Goal: Information Seeking & Learning: Learn about a topic

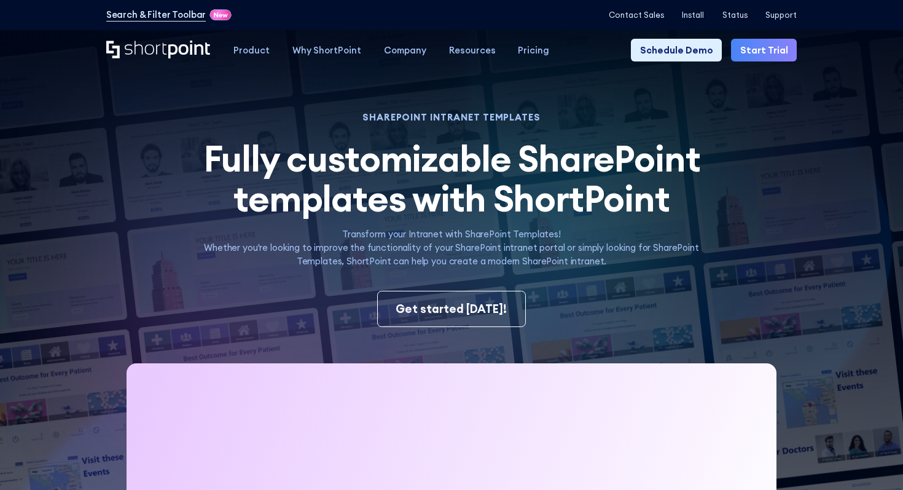
click at [490, 164] on span "Fully customizable SharePoint templates with ShortPoint" at bounding box center [451, 178] width 497 height 86
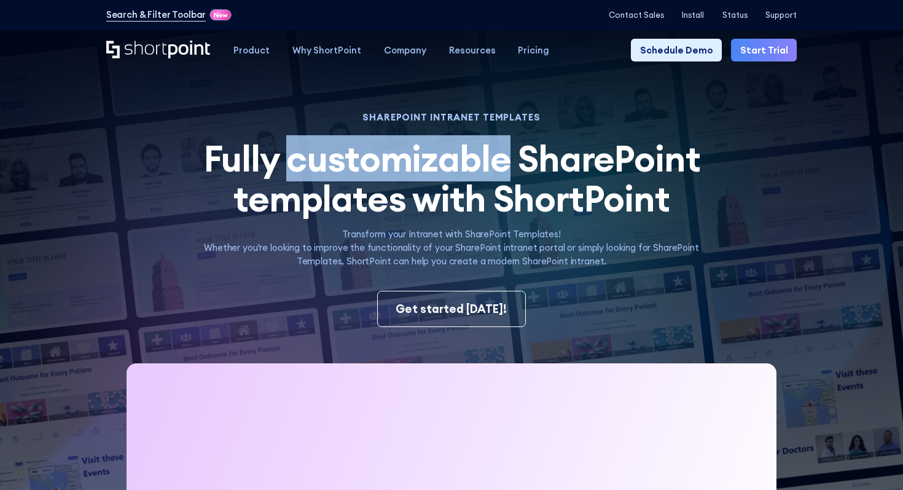
click at [490, 164] on span "Fully customizable SharePoint templates with ShortPoint" at bounding box center [451, 178] width 497 height 86
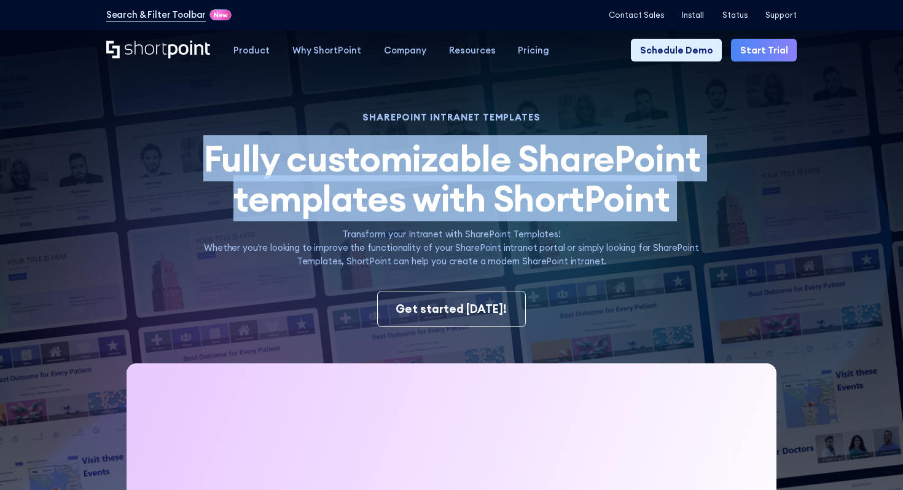
click at [490, 164] on span "Fully customizable SharePoint templates with ShortPoint" at bounding box center [451, 178] width 497 height 86
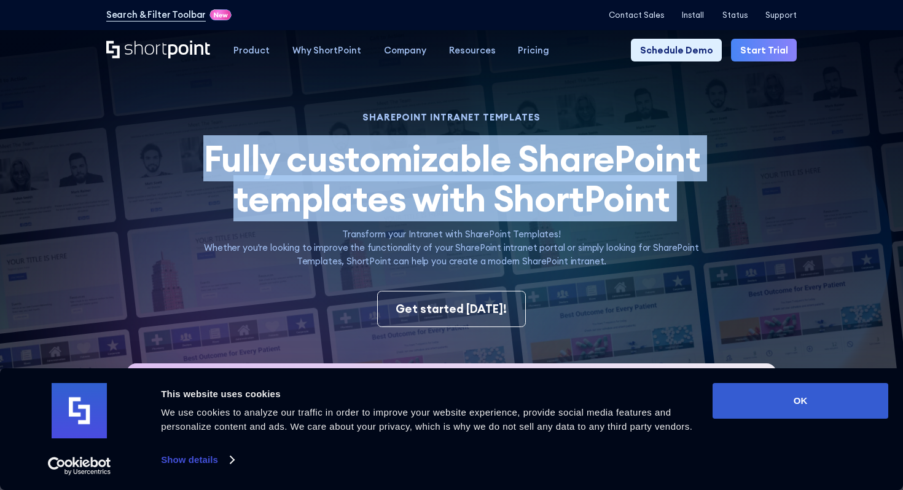
copy h2 "Fully customizable SharePoint templates with ShortPoint SharePoint templates by…"
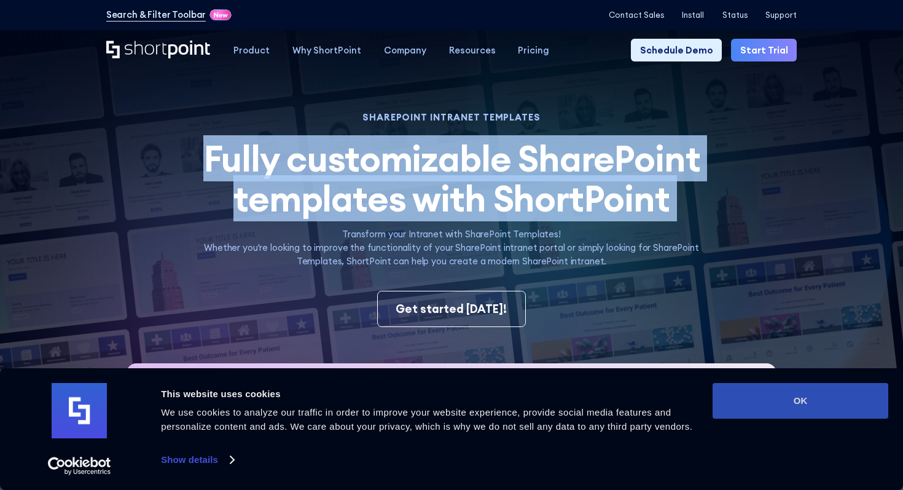
click at [766, 388] on button "OK" at bounding box center [801, 401] width 176 height 36
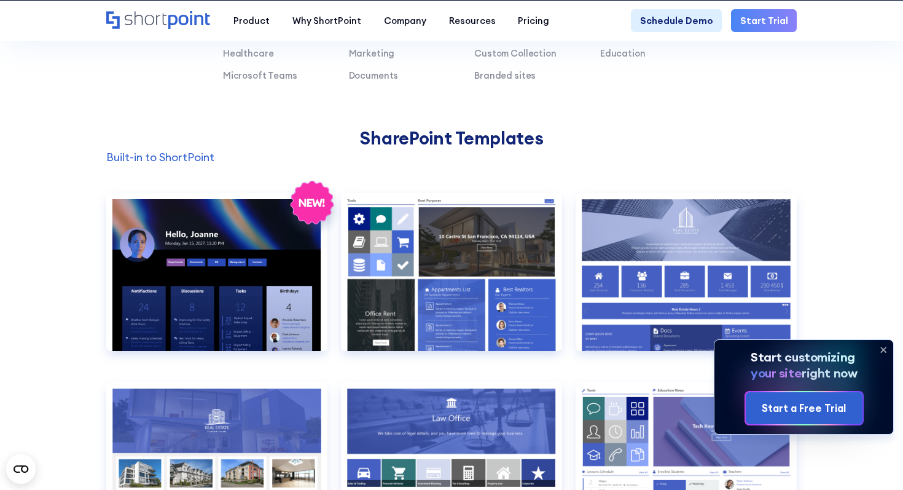
scroll to position [908, 0]
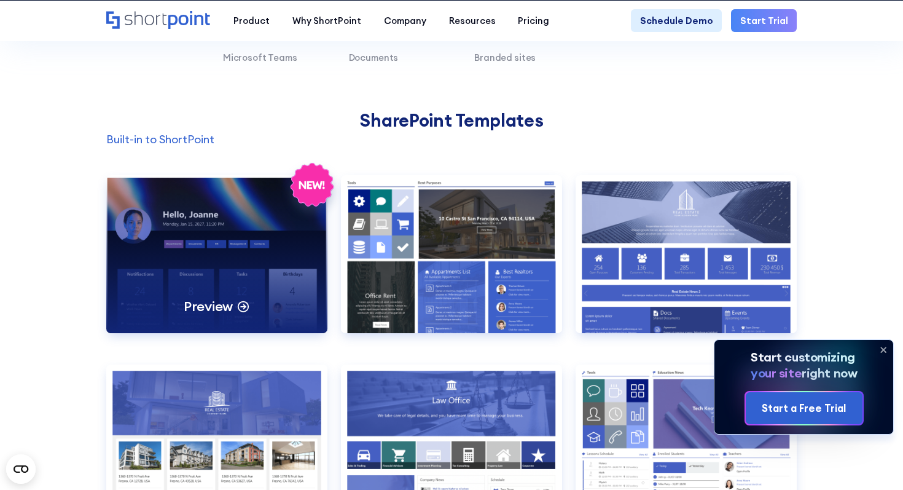
click at [235, 256] on div "Preview" at bounding box center [216, 254] width 221 height 158
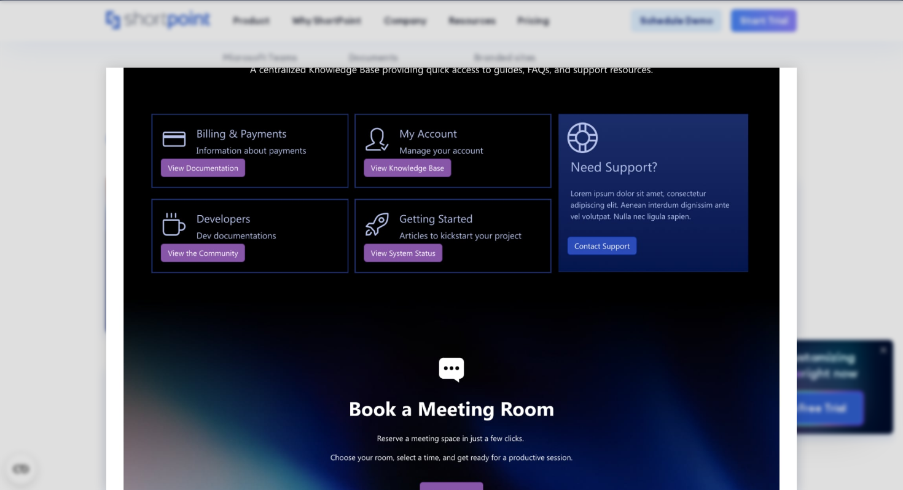
scroll to position [1339, 0]
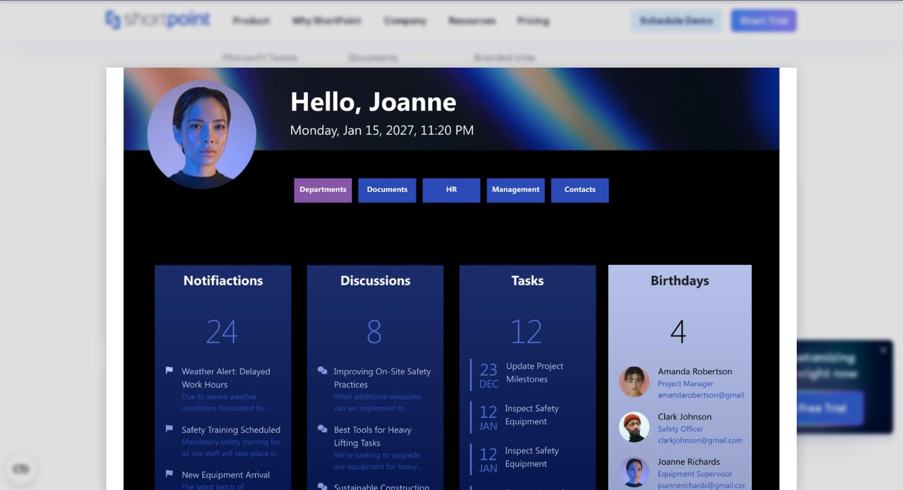
scroll to position [0, 0]
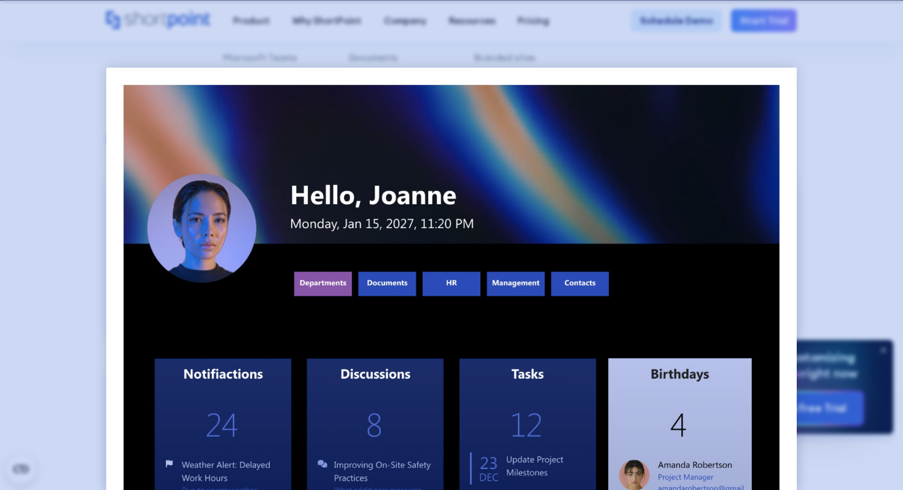
click at [822, 147] on div at bounding box center [451, 245] width 903 height 490
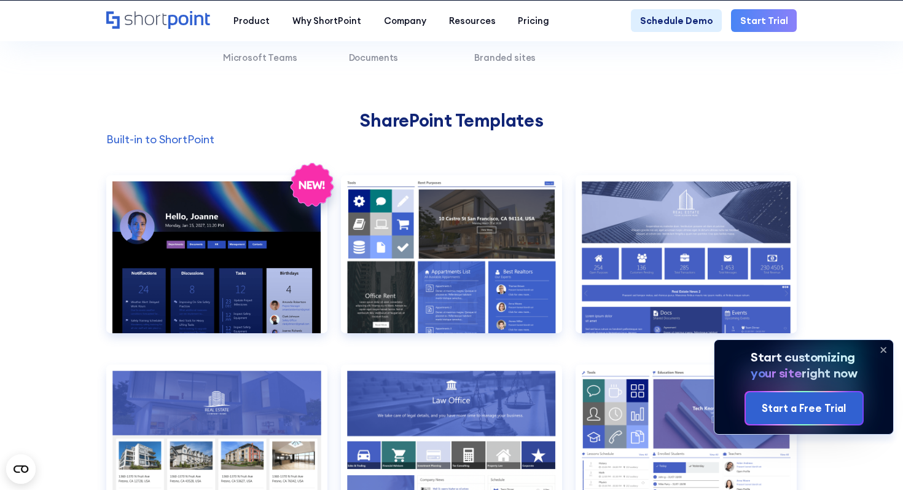
click at [886, 348] on icon at bounding box center [884, 350] width 5 height 5
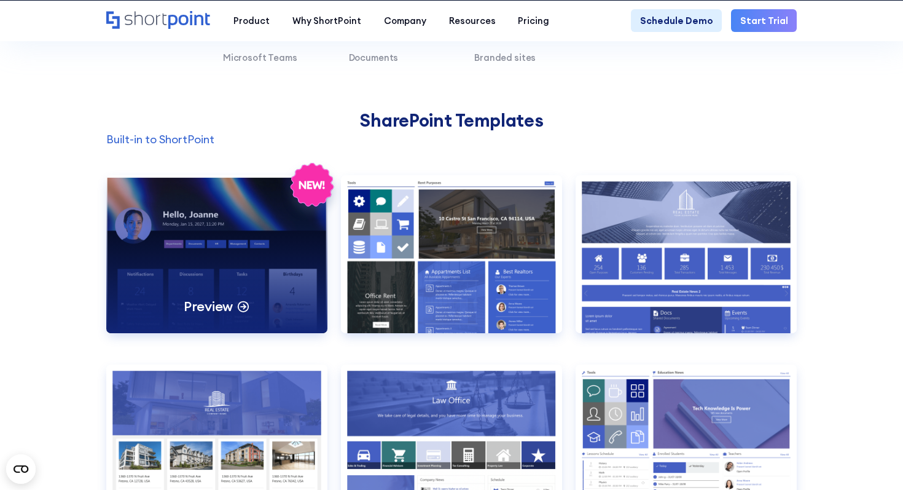
click at [169, 264] on div "Preview" at bounding box center [216, 254] width 221 height 158
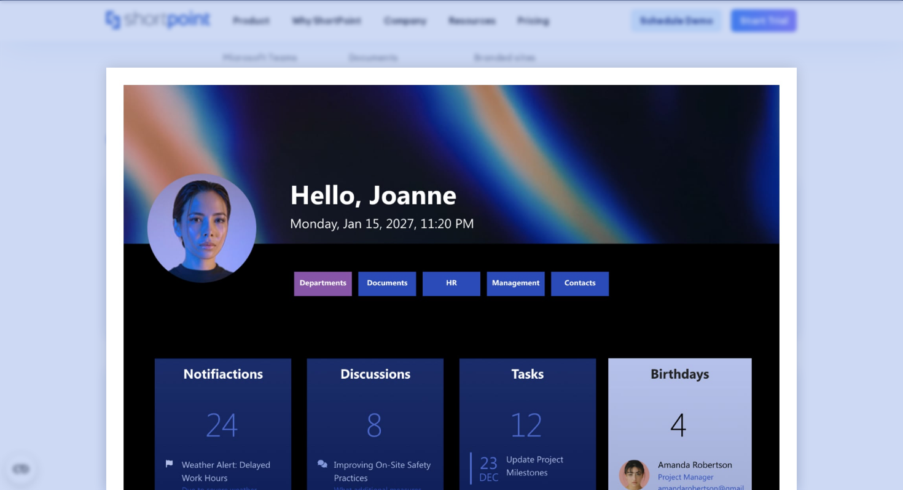
click at [844, 95] on div at bounding box center [451, 245] width 903 height 490
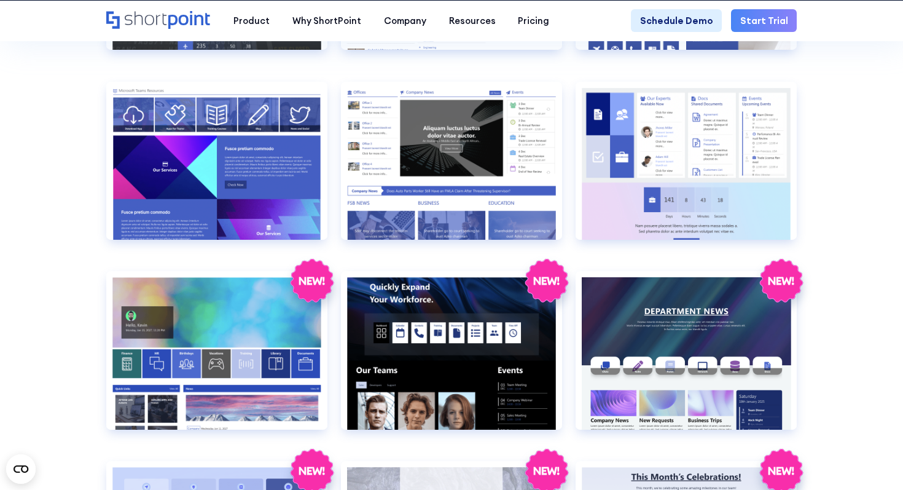
scroll to position [1571, 0]
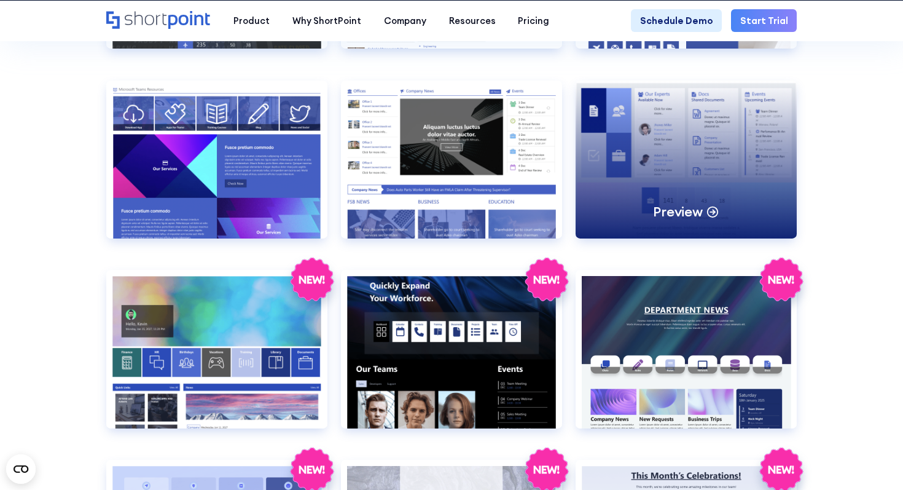
click at [724, 143] on div "Preview" at bounding box center [686, 159] width 221 height 158
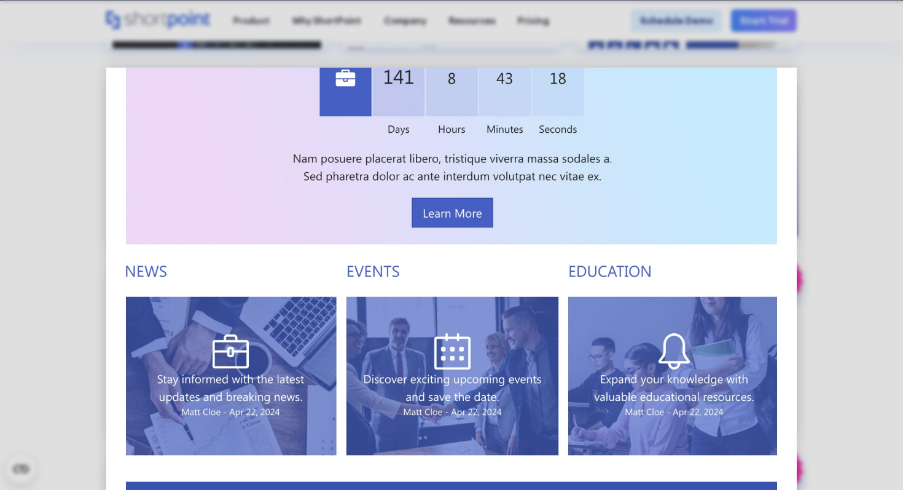
scroll to position [416, 0]
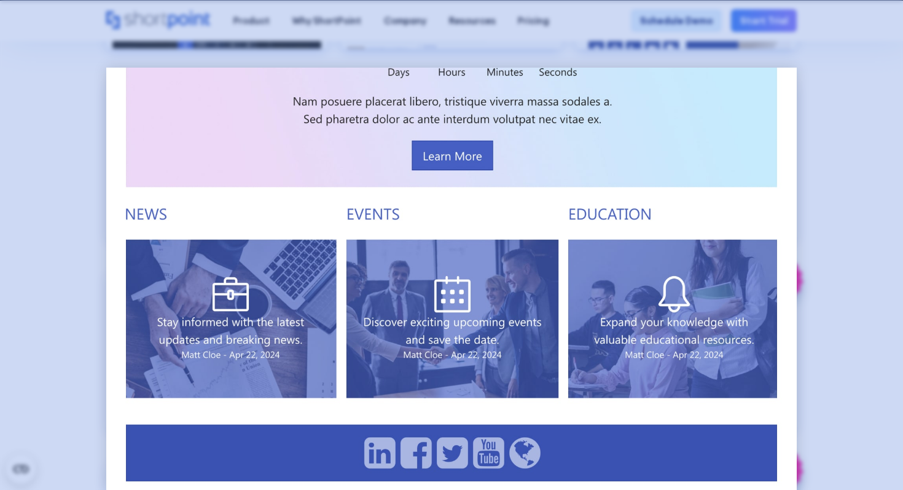
click at [902, 168] on div at bounding box center [451, 245] width 903 height 490
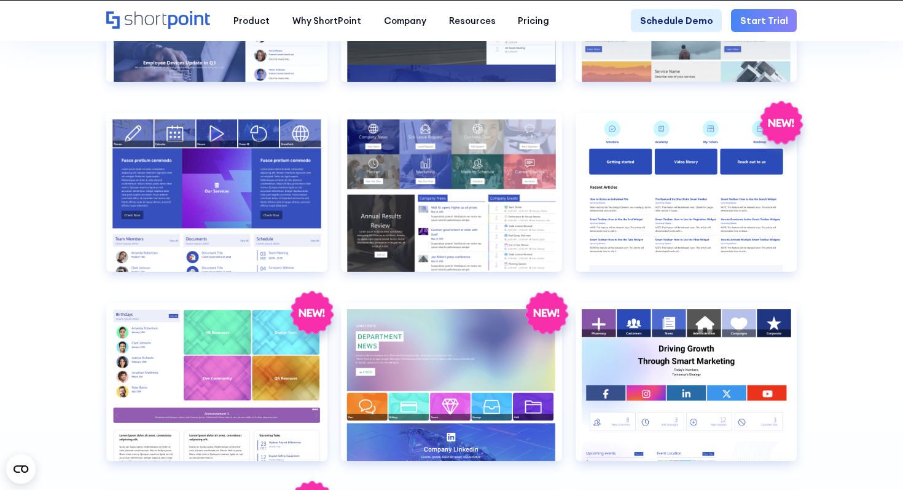
scroll to position [2328, 0]
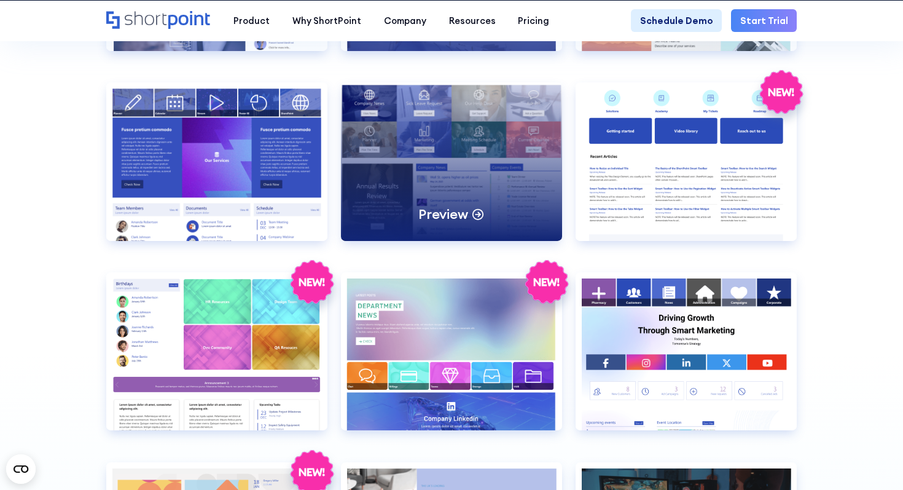
click at [520, 158] on div "Preview" at bounding box center [451, 161] width 221 height 158
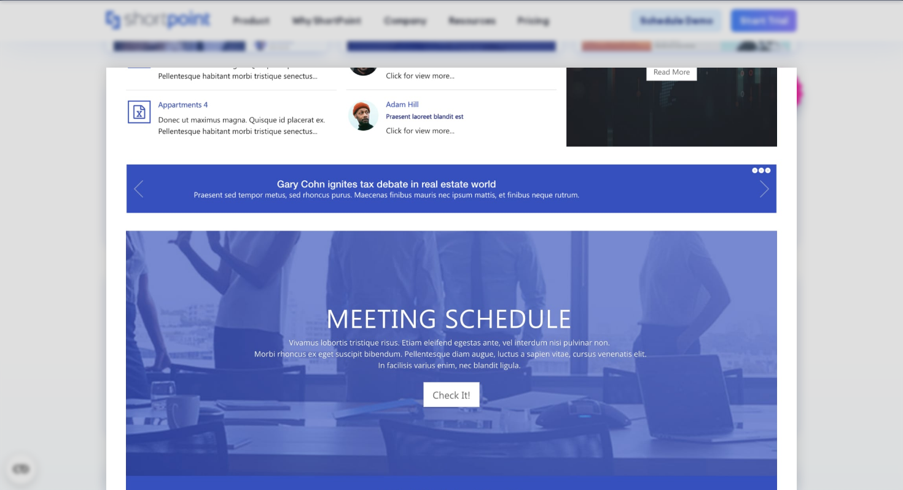
scroll to position [726, 0]
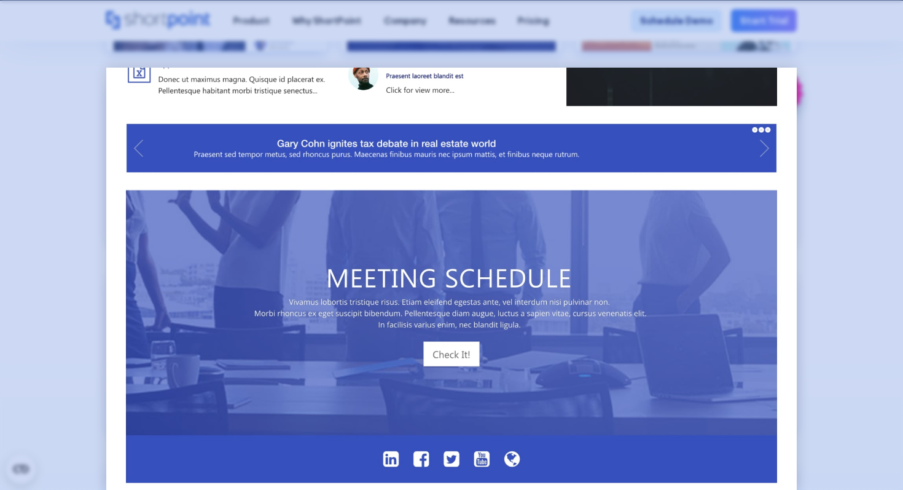
click at [850, 173] on div at bounding box center [451, 245] width 903 height 490
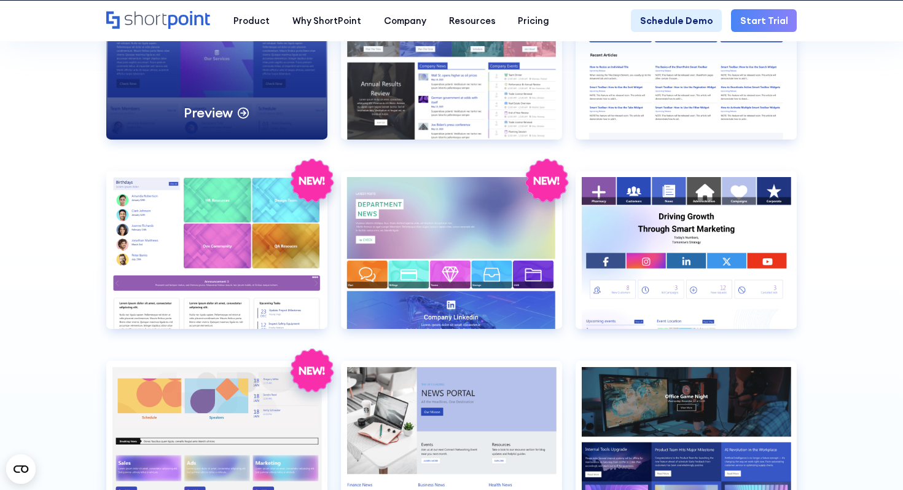
scroll to position [2513, 0]
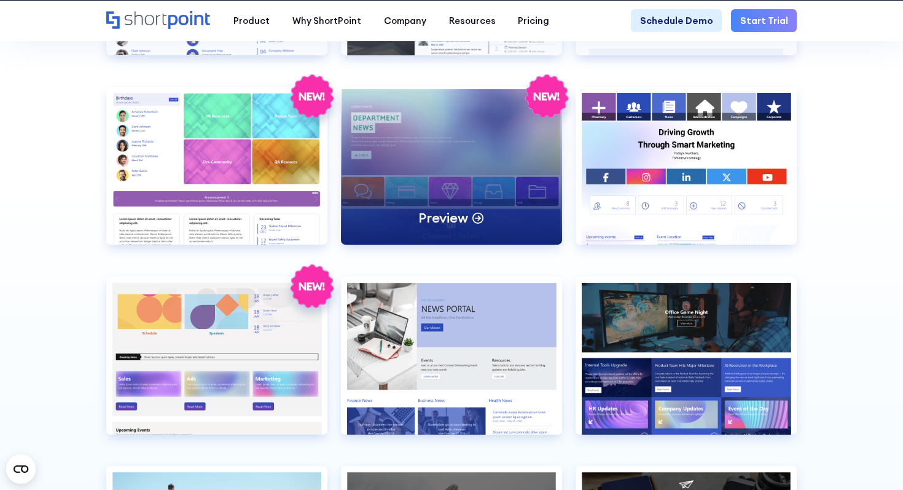
click at [382, 170] on div "Preview" at bounding box center [451, 166] width 221 height 158
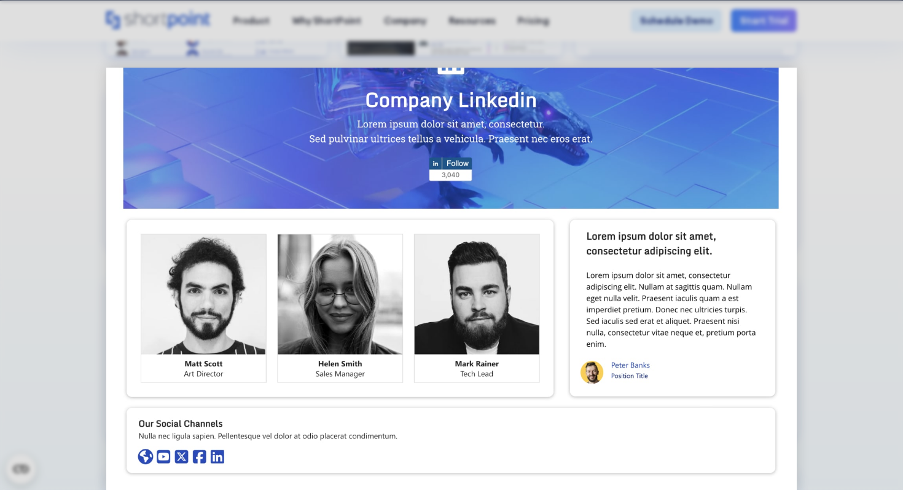
scroll to position [0, 0]
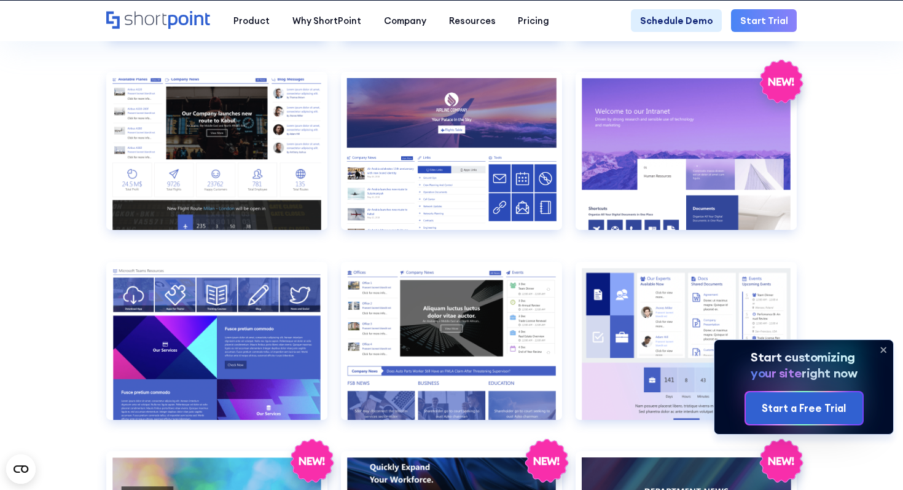
scroll to position [1397, 0]
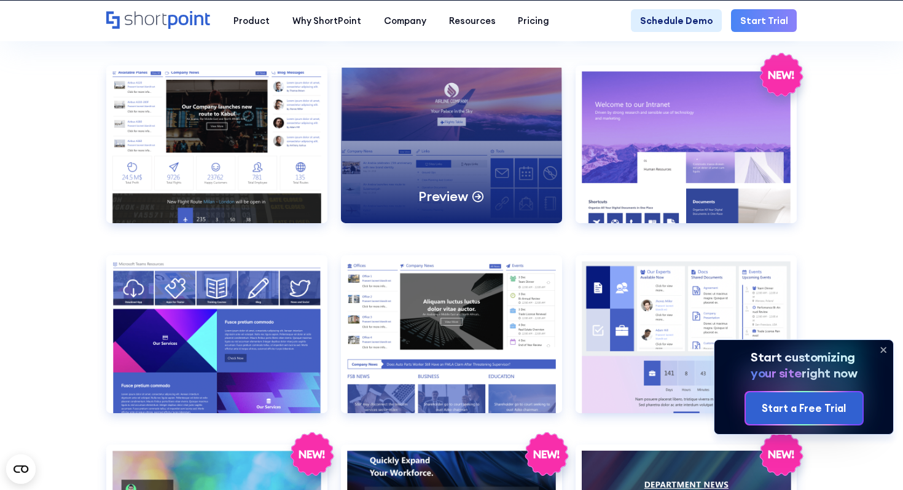
click at [404, 189] on div "Preview" at bounding box center [451, 144] width 221 height 158
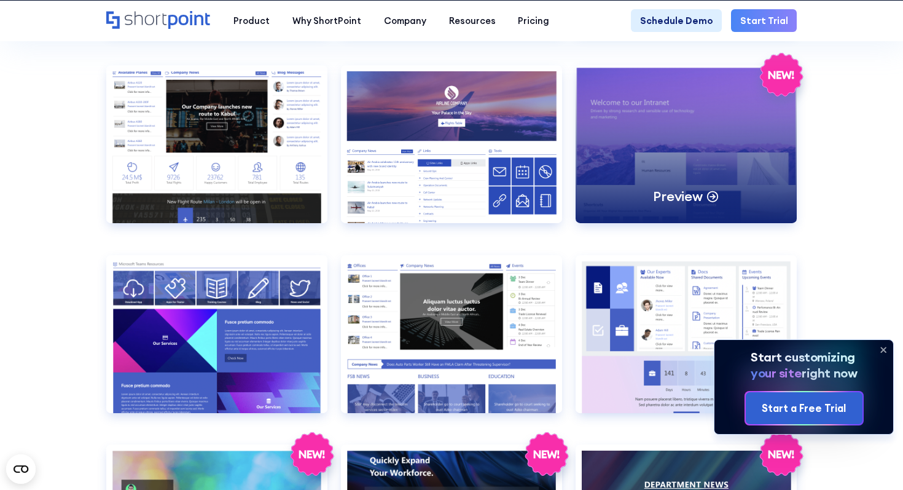
click at [700, 173] on div "Preview" at bounding box center [686, 144] width 221 height 158
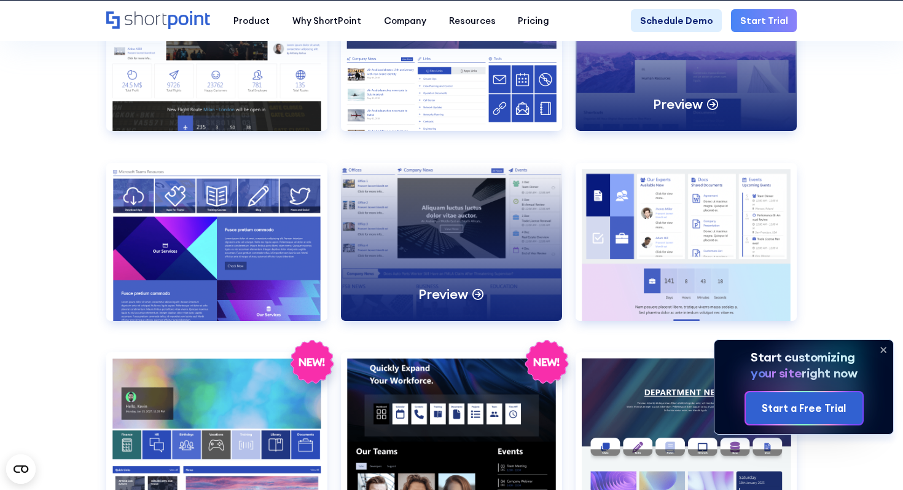
scroll to position [1563, 0]
